Goal: Participate in discussion: Engage in conversation with other users on a specific topic

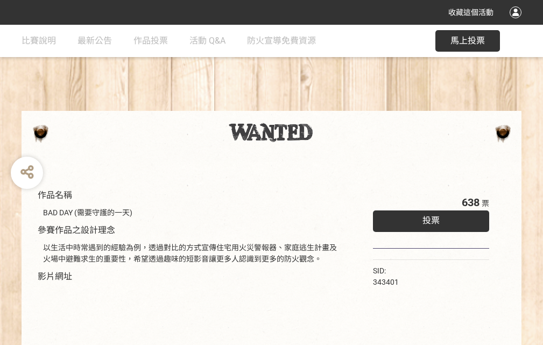
click at [517, 23] on div "收藏這個活動" at bounding box center [271, 12] width 543 height 25
click at [336, 106] on div "作品名稱 BAD DAY (需要守護的一天) 參賽作品之設計理念 以生活中時常遇到的經驗為例，透過對比的方式宣傳住宅用火災警報器、家庭逃生計畫及火場中避難求生…" at bounding box center [271, 251] width 543 height 452
click at [428, 218] on span "投票" at bounding box center [430, 220] width 17 height 10
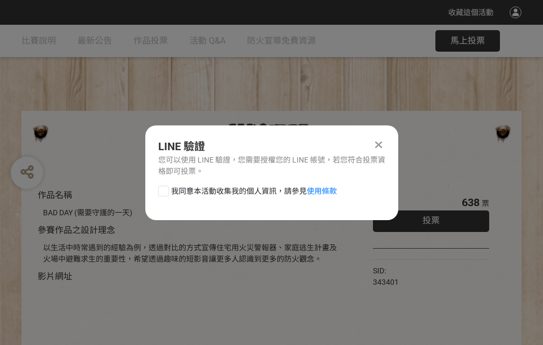
click at [162, 189] on div at bounding box center [163, 191] width 11 height 11
checkbox input "true"
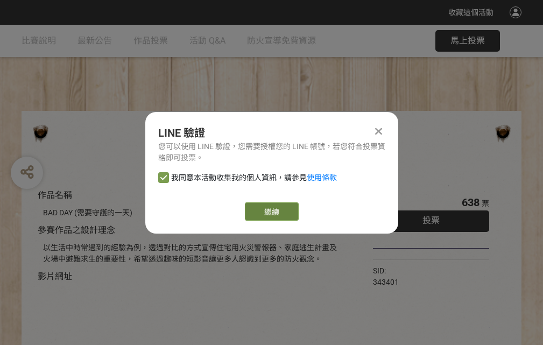
click at [271, 211] on link "繼續" at bounding box center [272, 211] width 54 height 18
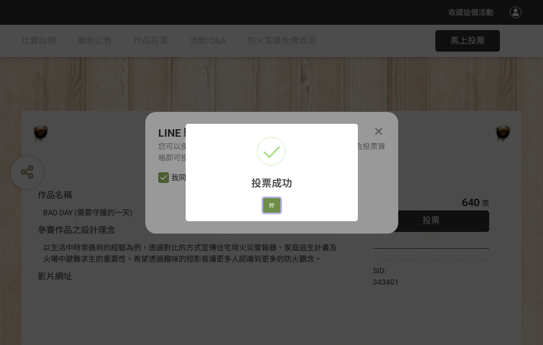
click at [268, 203] on button "好" at bounding box center [271, 205] width 17 height 15
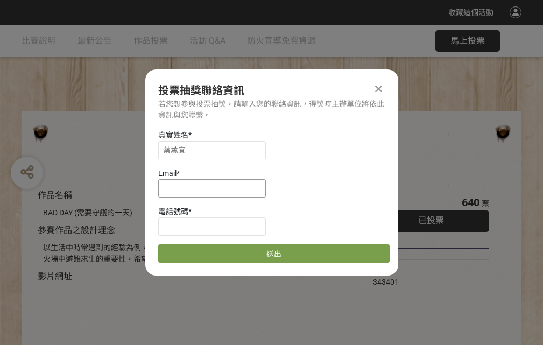
click at [215, 188] on input at bounding box center [212, 188] width 108 height 18
type input "[EMAIL_ADDRESS][DOMAIN_NAME]"
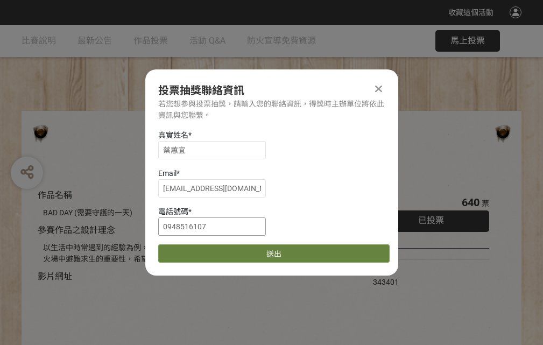
type input "0948516107"
click at [189, 250] on button "送出" at bounding box center [273, 253] width 231 height 18
